Goal: Find specific page/section: Find specific page/section

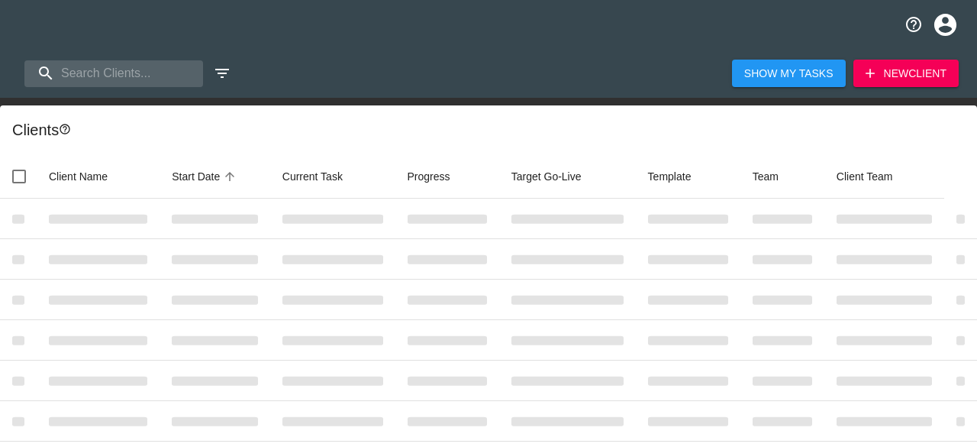
select select "10"
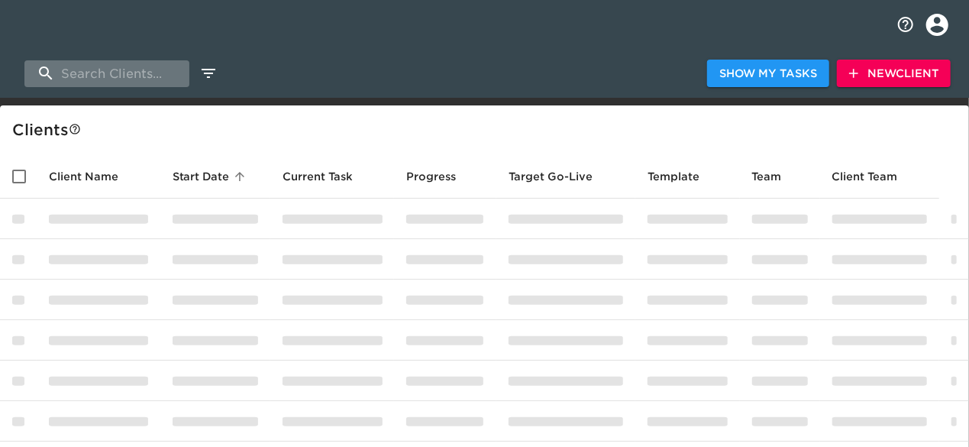
click at [138, 72] on input "search" at bounding box center [106, 73] width 165 height 27
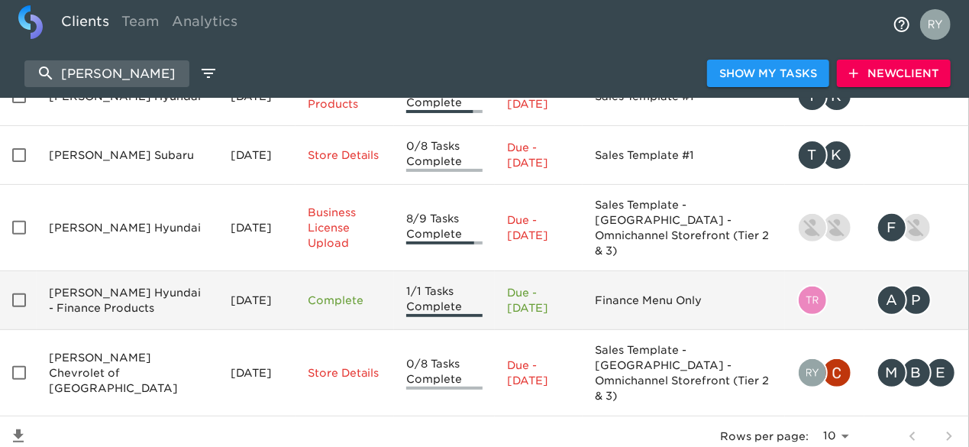
scroll to position [175, 0]
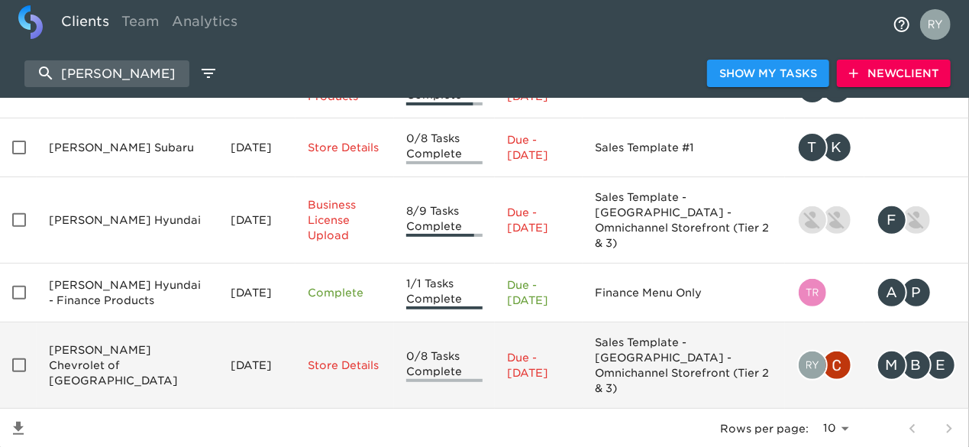
type input "west herr"
click at [120, 322] on td "[PERSON_NAME] Chevrolet of [GEOGRAPHIC_DATA]" at bounding box center [128, 365] width 182 height 86
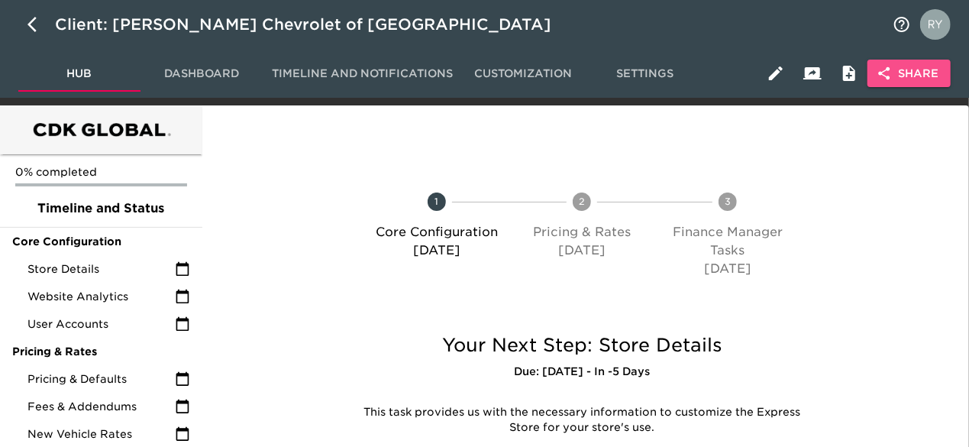
click at [916, 79] on span "Share" at bounding box center [908, 73] width 59 height 19
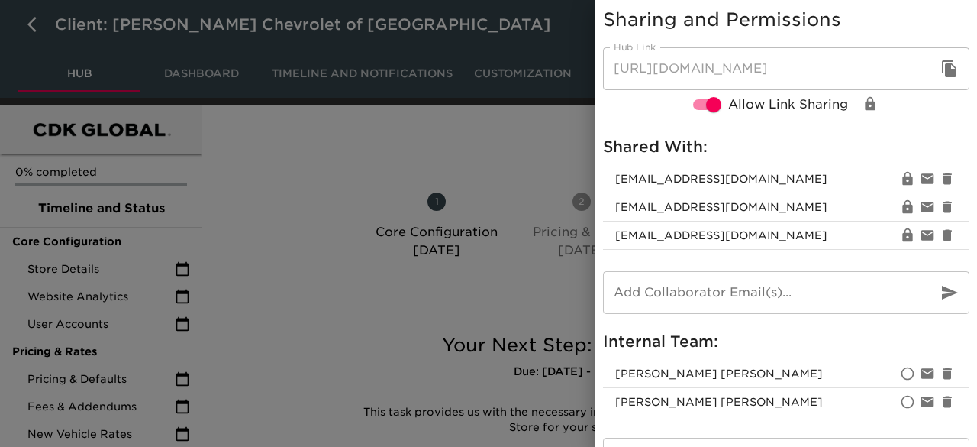
click at [403, 149] on div at bounding box center [488, 223] width 977 height 447
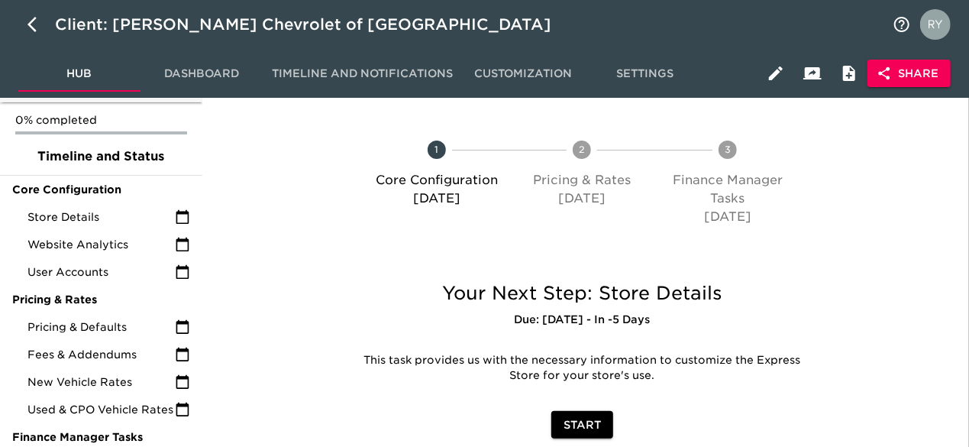
scroll to position [153, 0]
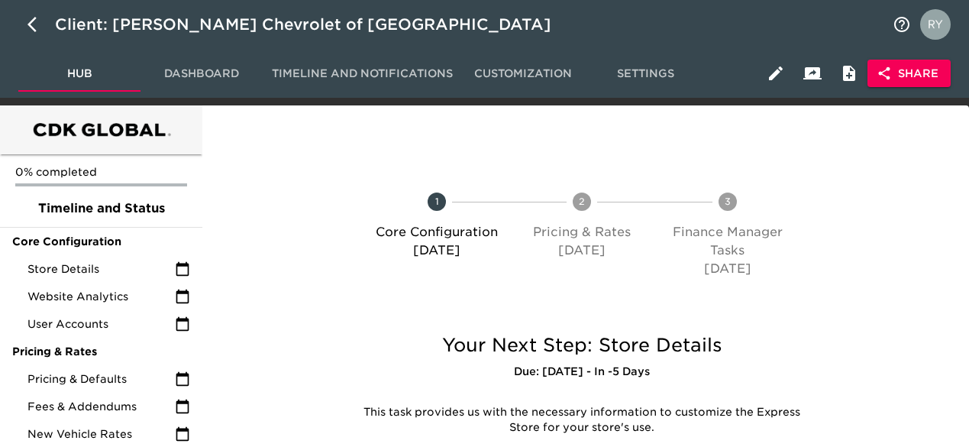
scroll to position [153, 0]
